Goal: Information Seeking & Learning: Understand process/instructions

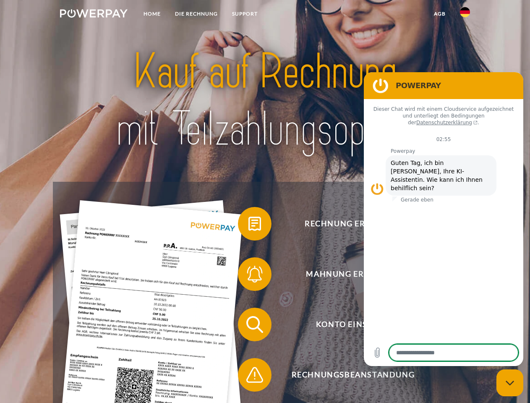
click at [94, 15] on img at bounding box center [94, 13] width 68 height 8
click at [465, 15] on img at bounding box center [465, 12] width 10 height 10
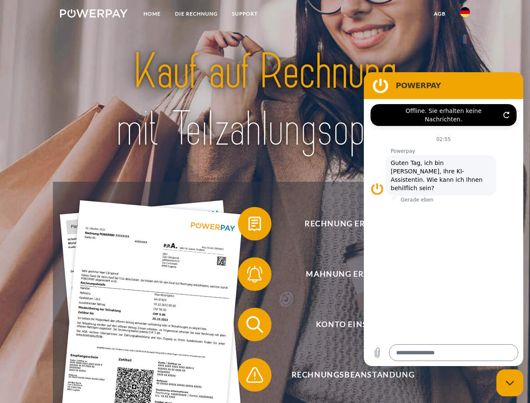
click at [439, 14] on link "agb" at bounding box center [440, 13] width 26 height 15
click at [248, 225] on span at bounding box center [242, 224] width 42 height 42
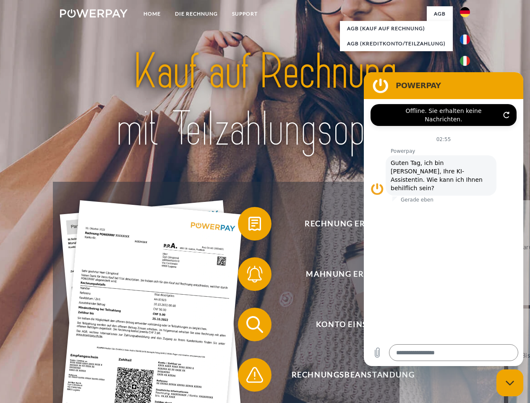
click at [248, 276] on span at bounding box center [242, 274] width 42 height 42
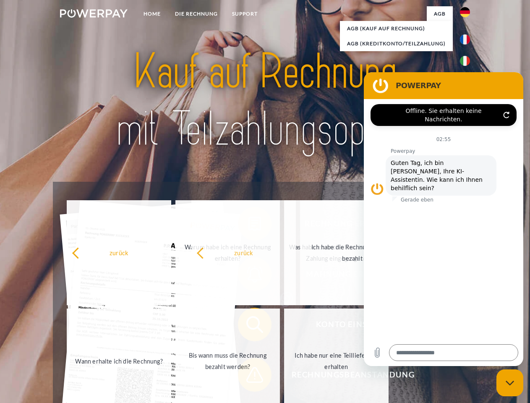
click at [248, 376] on span at bounding box center [242, 375] width 42 height 42
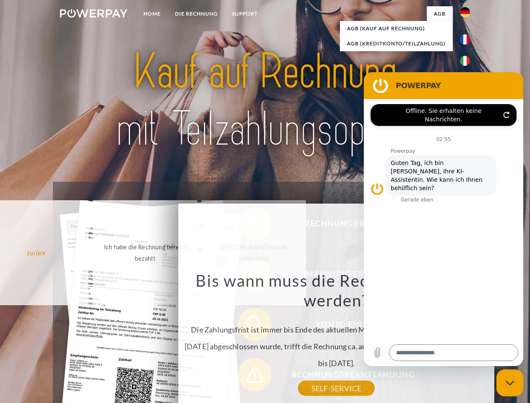
click at [510, 383] on icon "Messaging-Fenster schließen" at bounding box center [509, 382] width 9 height 5
type textarea "*"
